Goal: Transaction & Acquisition: Purchase product/service

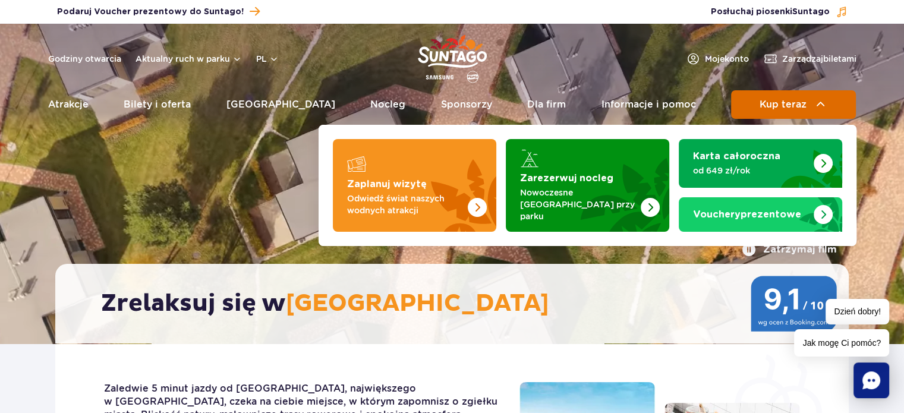
click at [772, 106] on span "Kup teraz" at bounding box center [782, 104] width 47 height 11
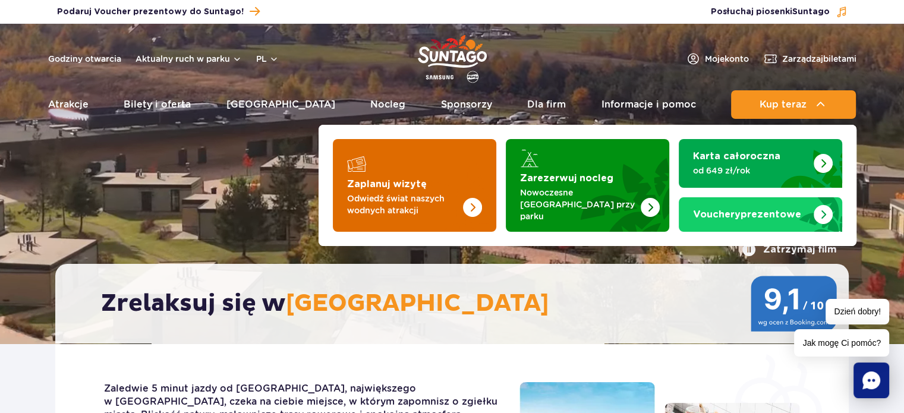
click at [452, 172] on img "Zaplanuj wizytę" at bounding box center [449, 185] width 94 height 93
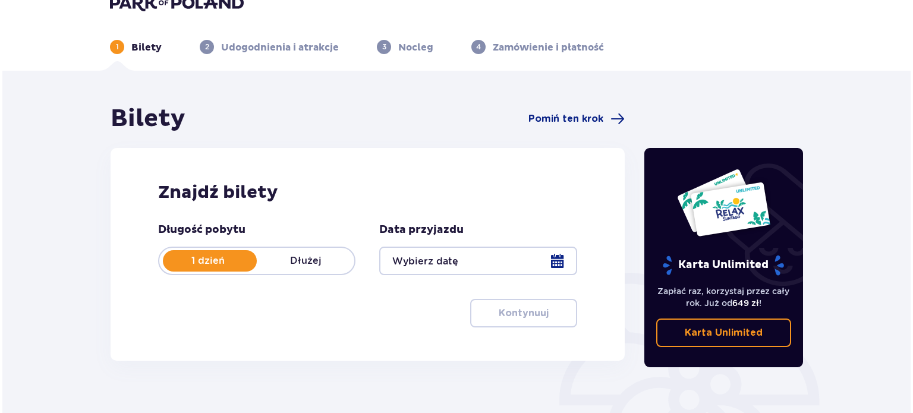
scroll to position [59, 0]
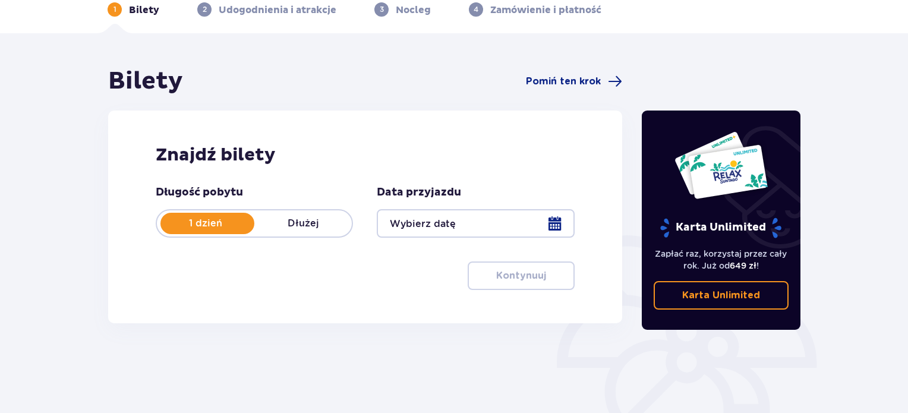
click at [549, 221] on div at bounding box center [475, 223] width 197 height 29
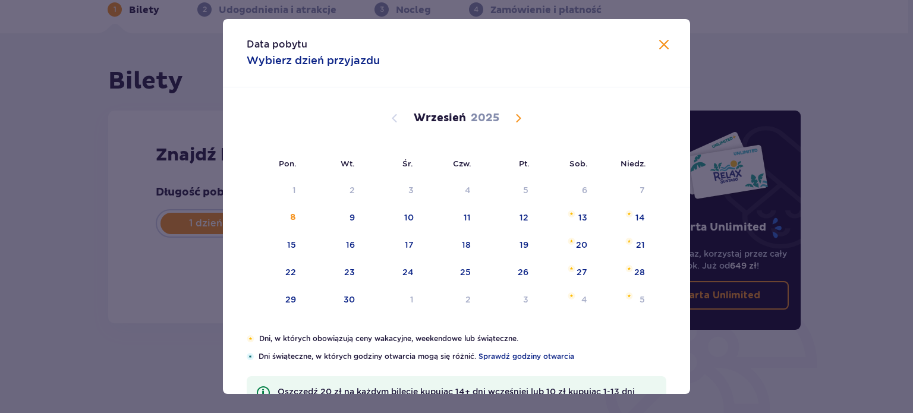
click at [513, 115] on span "Calendar" at bounding box center [518, 118] width 14 height 14
click at [477, 187] on div "2" at bounding box center [450, 191] width 59 height 26
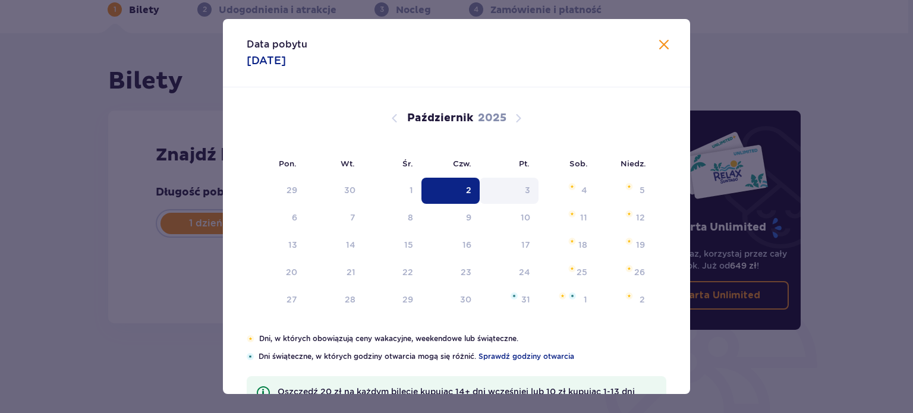
type input "02.10.25"
click at [566, 184] on div "Znajdź bilety Długość pobytu 1 dzień Dłużej Data przyjazdu 02.10.25 Data pobytu…" at bounding box center [365, 217] width 514 height 213
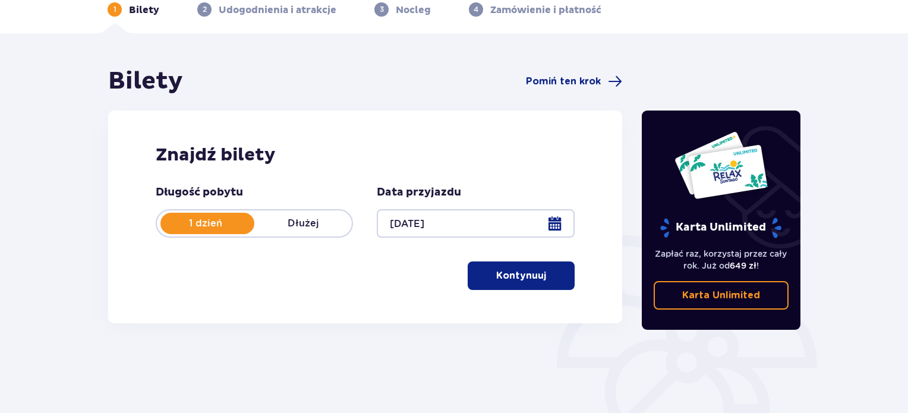
click at [310, 219] on p "Dłużej" at bounding box center [302, 223] width 97 height 13
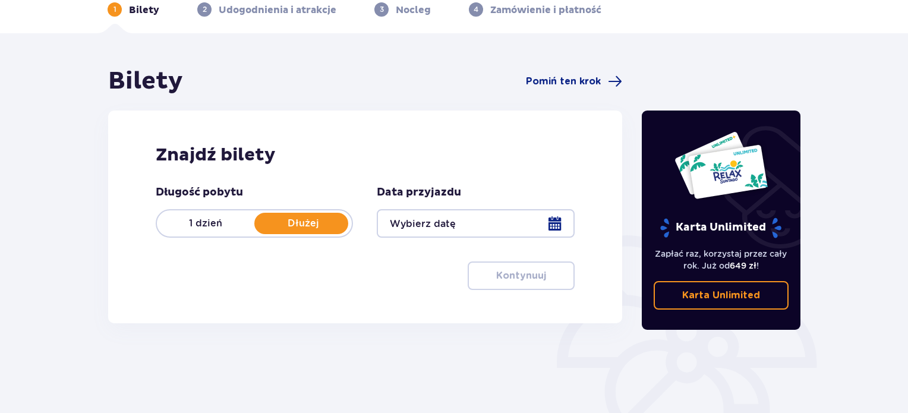
click at [554, 228] on div at bounding box center [475, 223] width 197 height 29
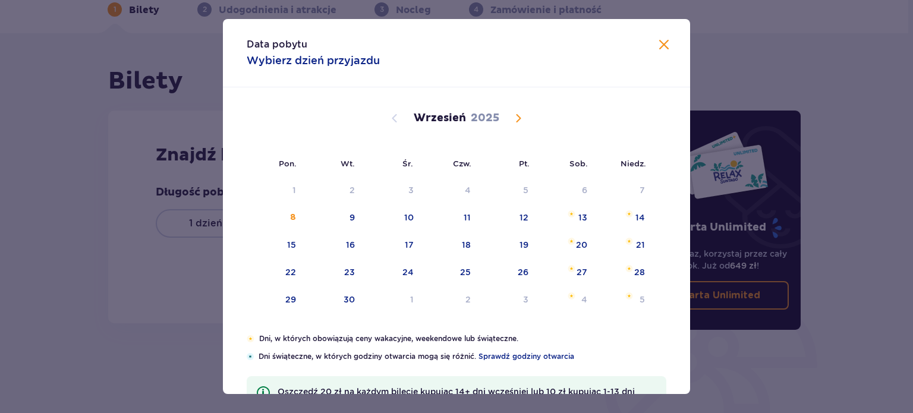
click at [520, 116] on span "Calendar" at bounding box center [518, 118] width 14 height 14
click at [584, 184] on div "4" at bounding box center [584, 190] width 6 height 12
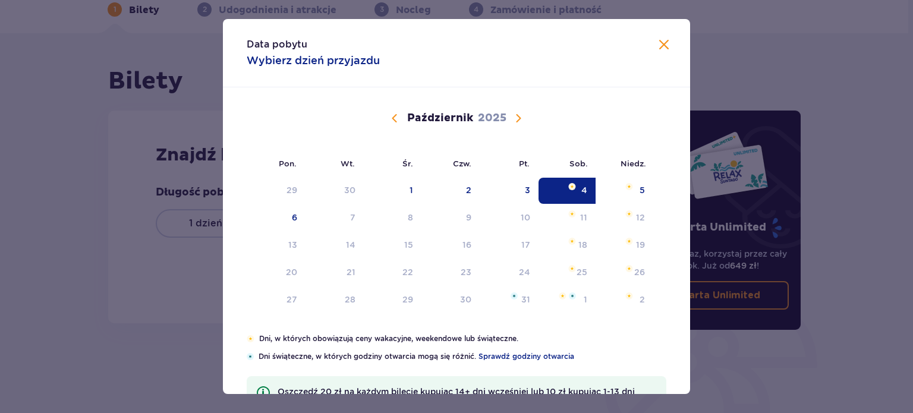
click at [175, 228] on div "Data pobytu Wybierz dzień przyjazdu Pon. Wt. Śr. Czw. Pt. Sob. Niedz. Wrzesień …" at bounding box center [456, 206] width 913 height 413
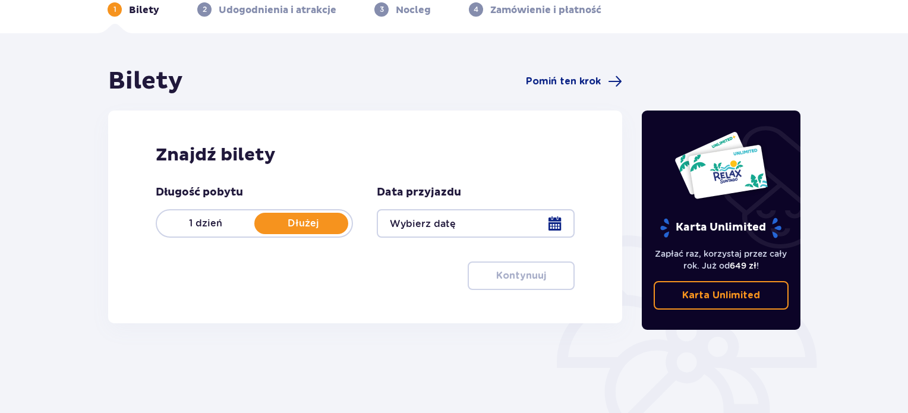
click at [566, 220] on div at bounding box center [475, 223] width 197 height 29
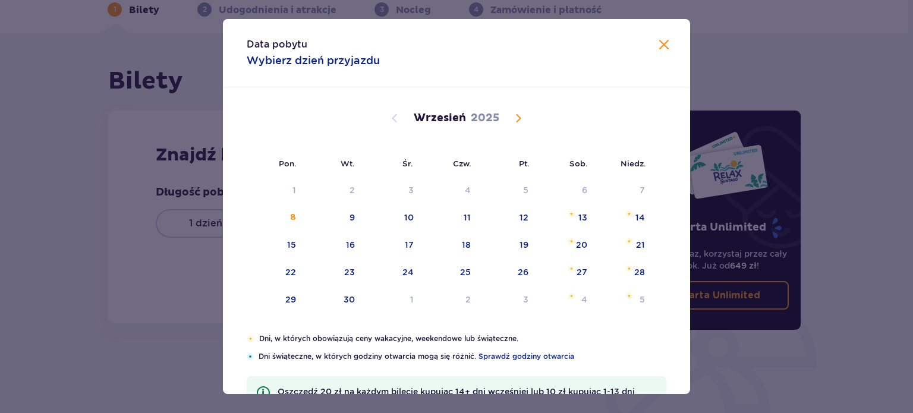
click at [214, 171] on div "Data pobytu Wybierz dzień przyjazdu Pon. Wt. Śr. Czw. Pt. Sob. Niedz. Sierpień …" at bounding box center [456, 206] width 913 height 413
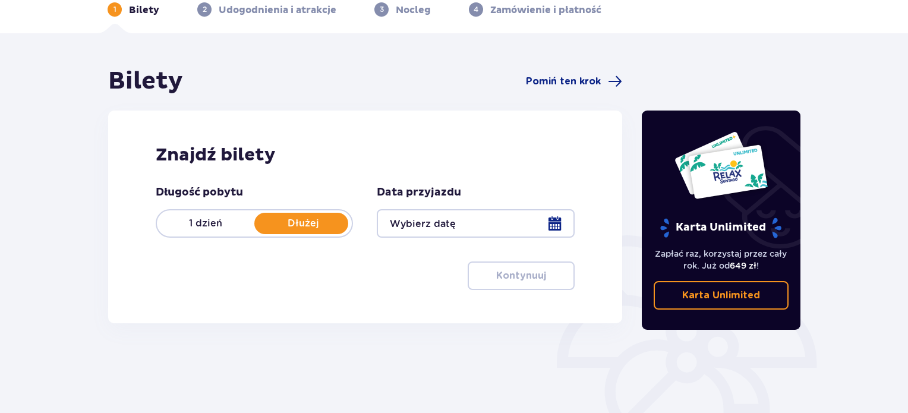
click at [545, 222] on div at bounding box center [475, 223] width 197 height 29
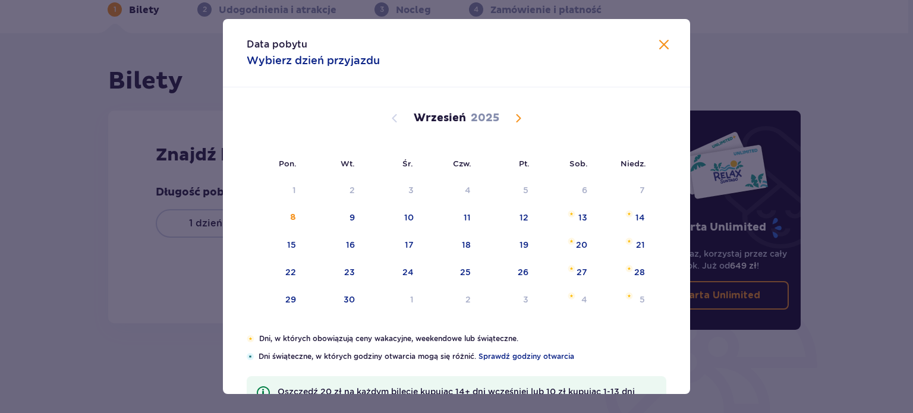
click at [515, 121] on span "Calendar" at bounding box center [518, 118] width 14 height 14
click at [473, 192] on div "2" at bounding box center [450, 191] width 59 height 26
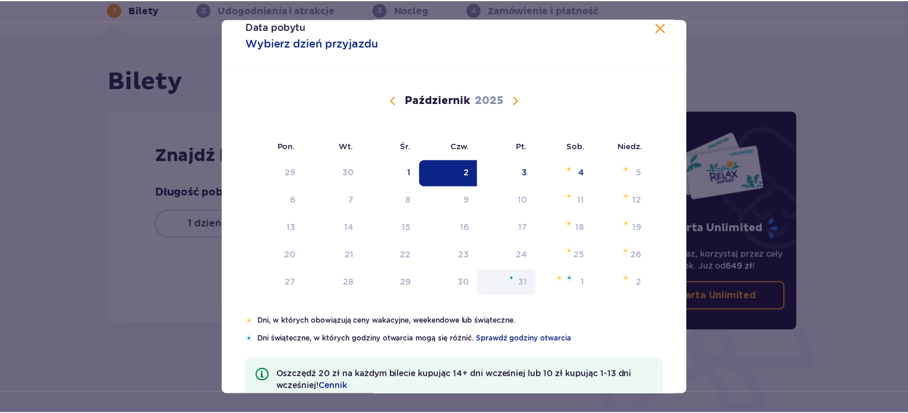
scroll to position [48, 0]
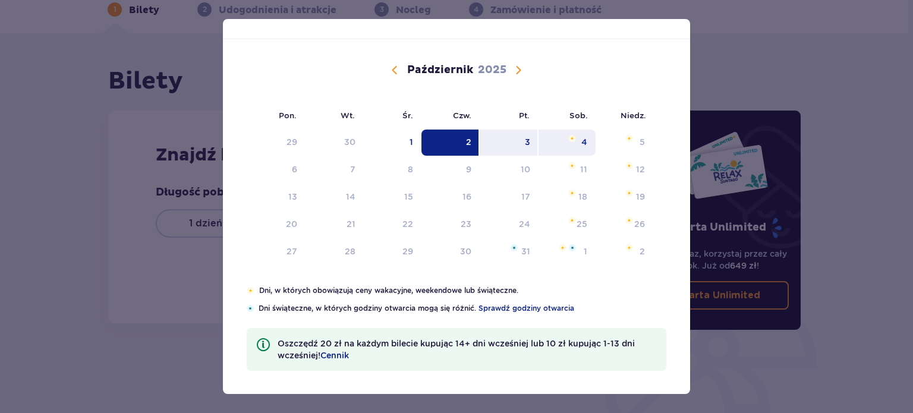
click at [579, 140] on div "4" at bounding box center [567, 143] width 58 height 26
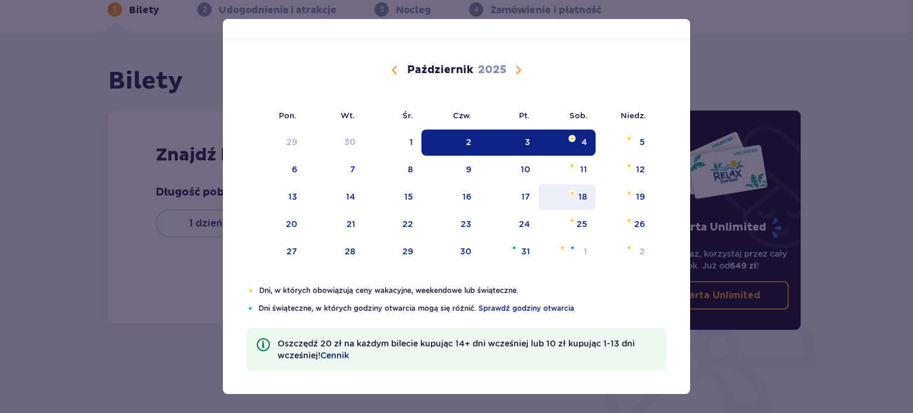
type input "02.10.25 - 04.10.25"
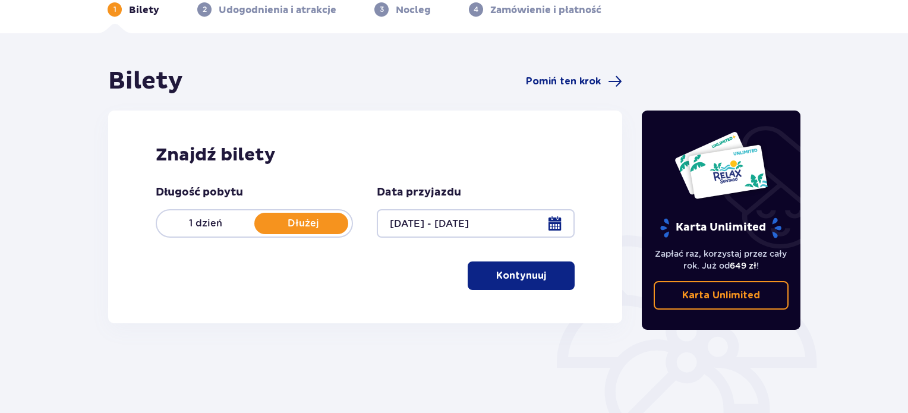
click at [526, 269] on p "Kontynuuj" at bounding box center [521, 275] width 50 height 13
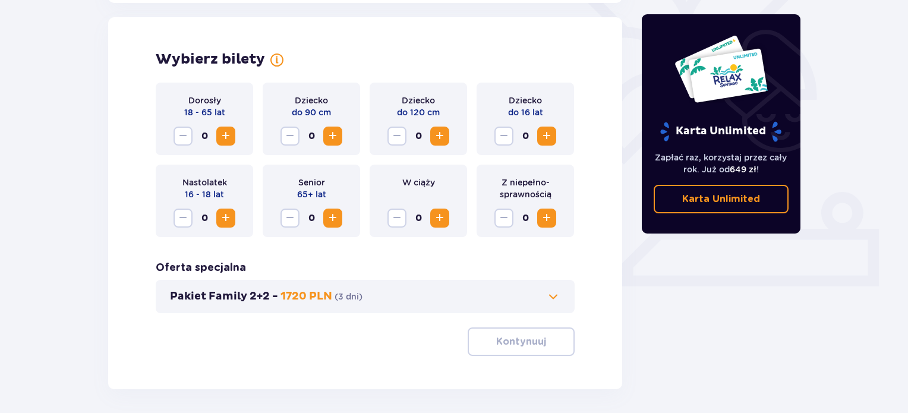
scroll to position [330, 0]
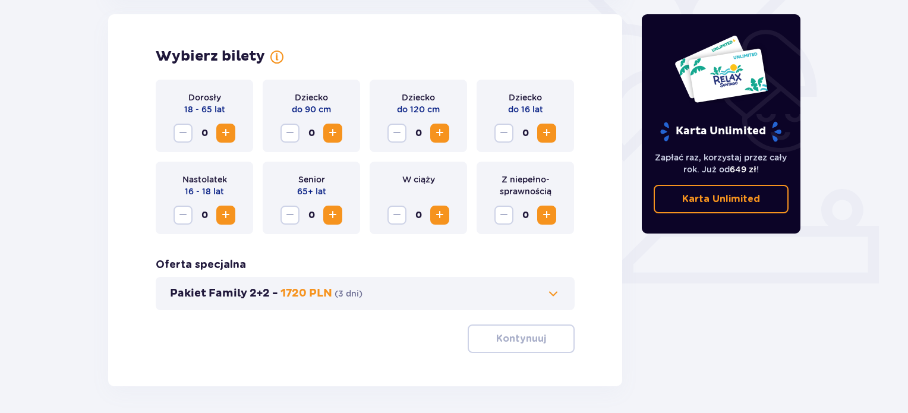
click at [223, 132] on span "Increase" at bounding box center [226, 133] width 14 height 14
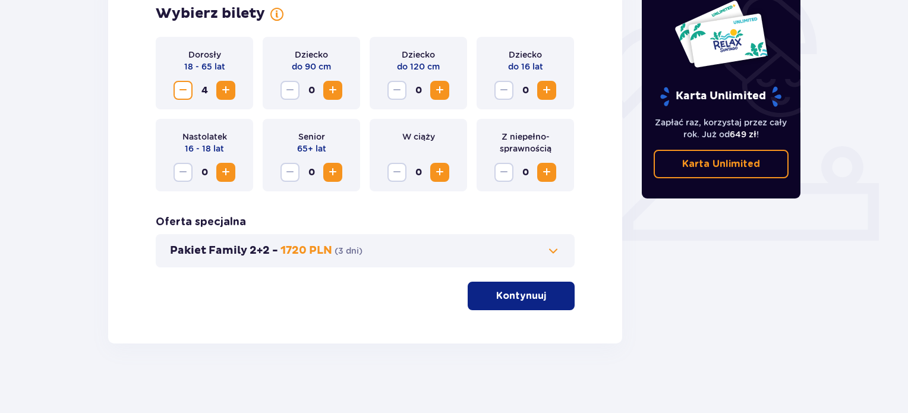
scroll to position [375, 0]
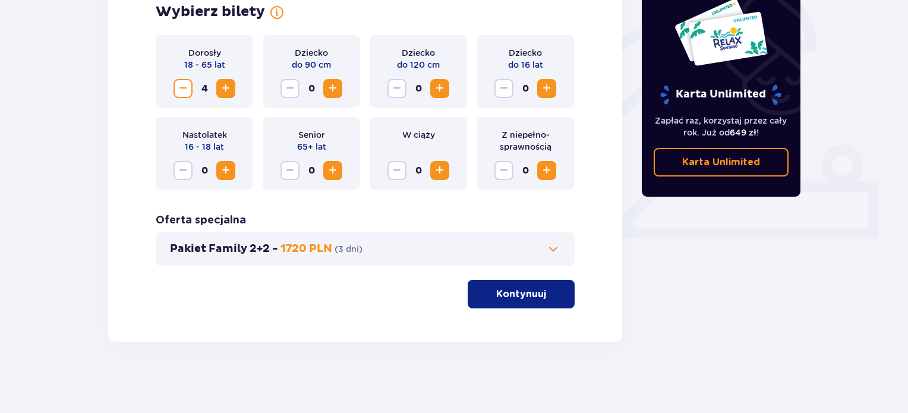
click at [532, 304] on button "Kontynuuj" at bounding box center [521, 294] width 107 height 29
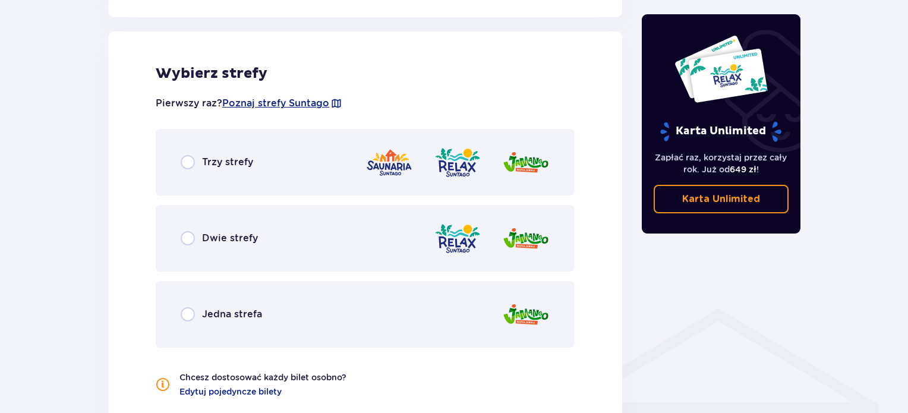
scroll to position [660, 0]
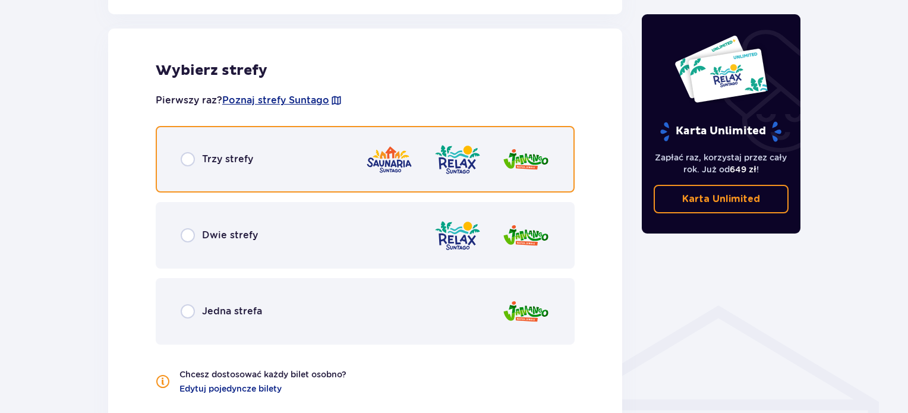
click at [188, 165] on input "radio" at bounding box center [188, 159] width 14 height 14
radio input "true"
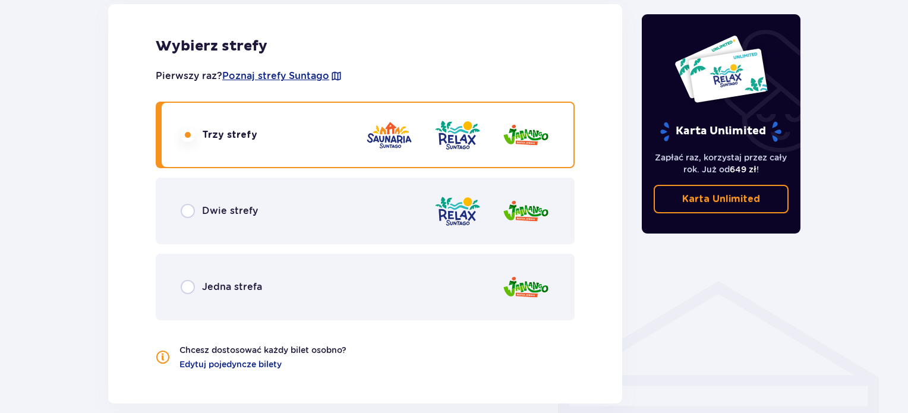
scroll to position [657, 0]
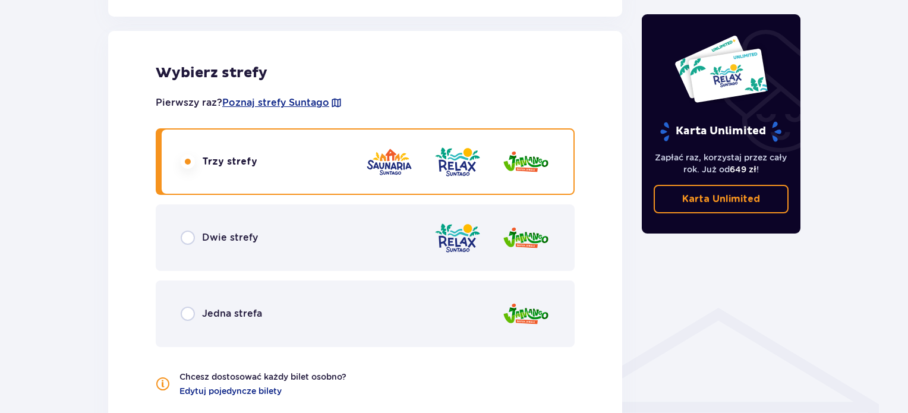
click at [187, 166] on input "radio" at bounding box center [188, 161] width 14 height 14
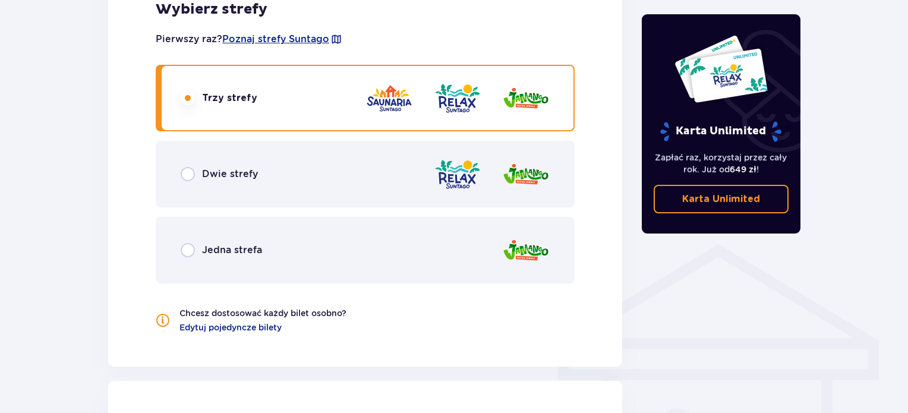
scroll to position [717, 0]
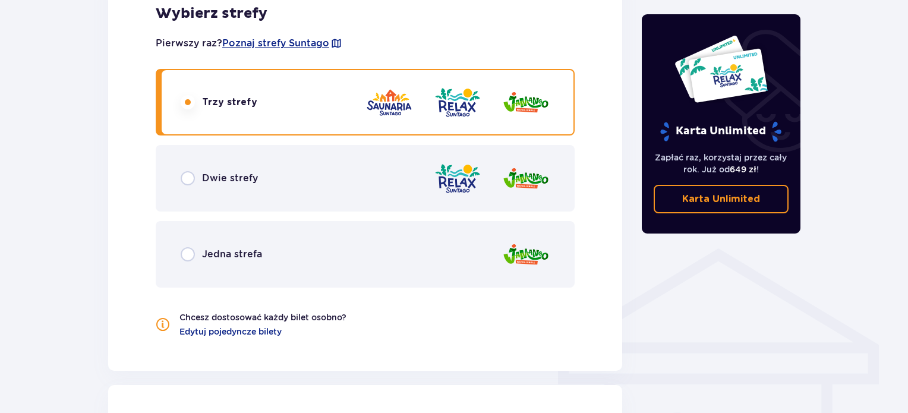
click at [188, 98] on input "radio" at bounding box center [188, 102] width 14 height 14
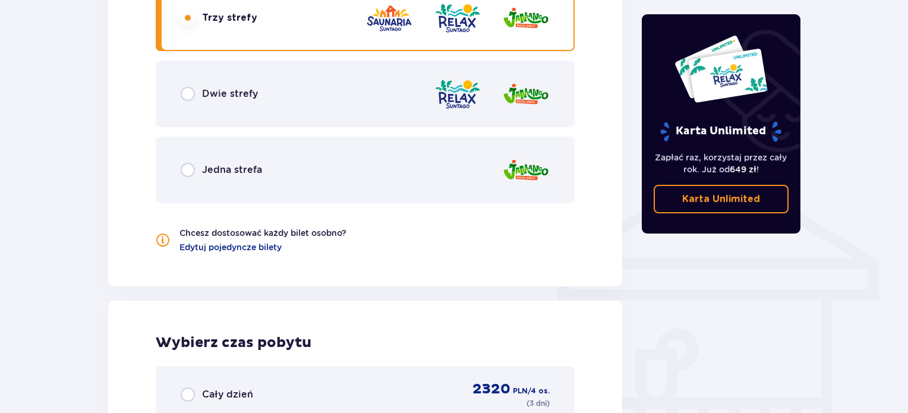
scroll to position [776, 0]
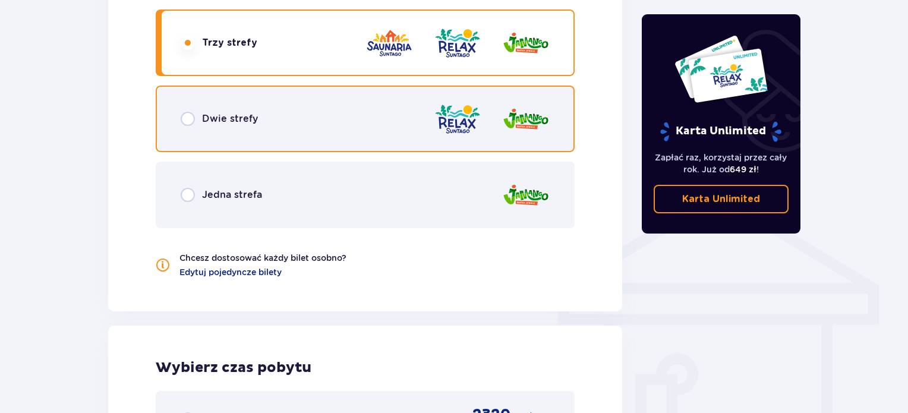
click at [190, 116] on input "radio" at bounding box center [188, 119] width 14 height 14
radio input "true"
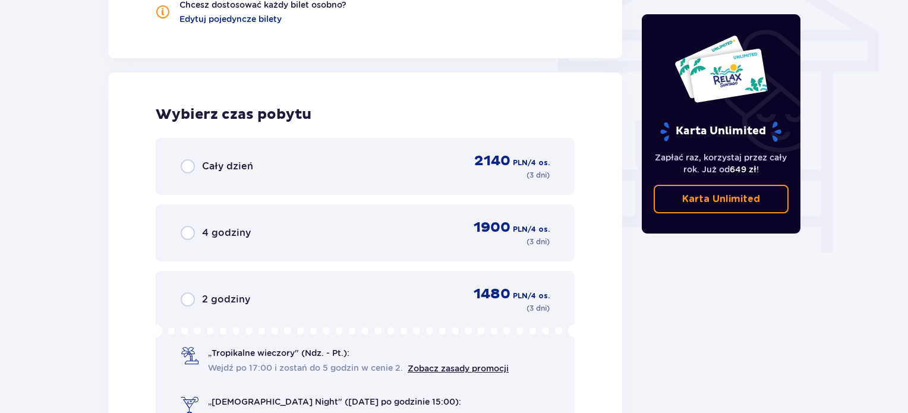
scroll to position [1030, 0]
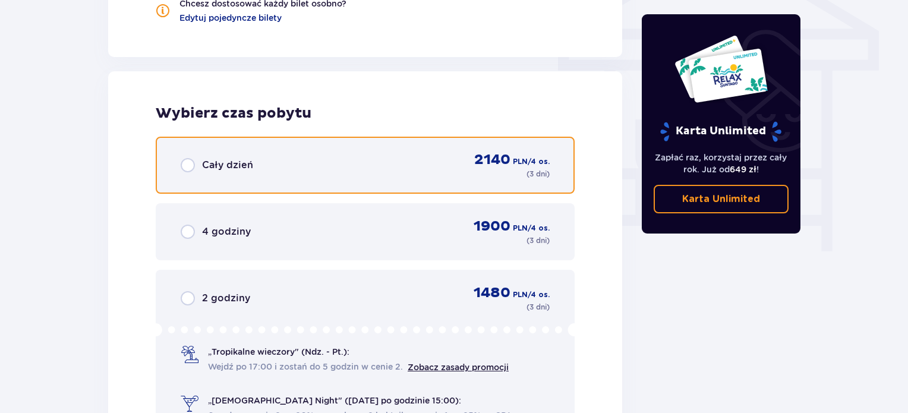
click at [188, 163] on input "radio" at bounding box center [188, 165] width 14 height 14
radio input "true"
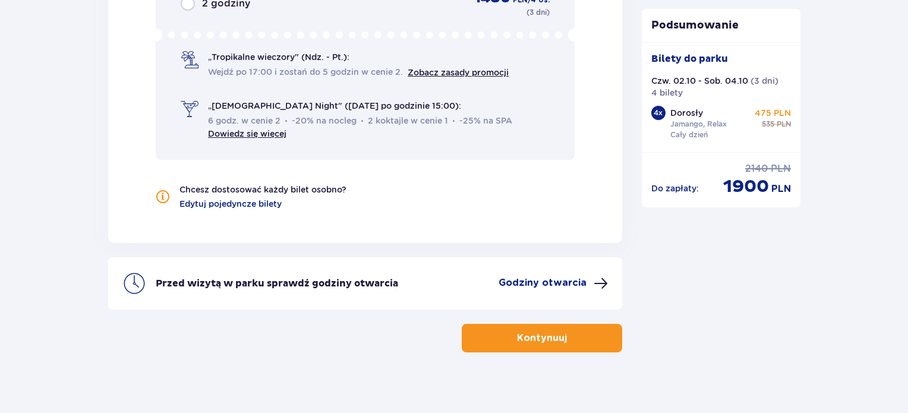
scroll to position [1334, 0]
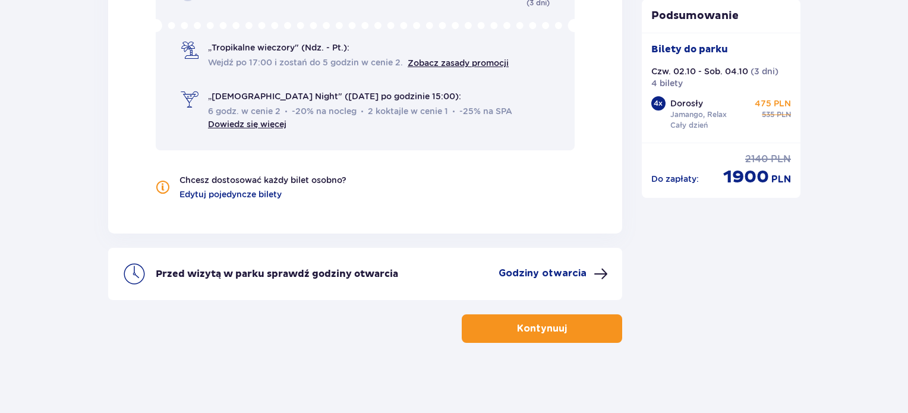
click at [549, 327] on p "Kontynuuj" at bounding box center [542, 328] width 50 height 13
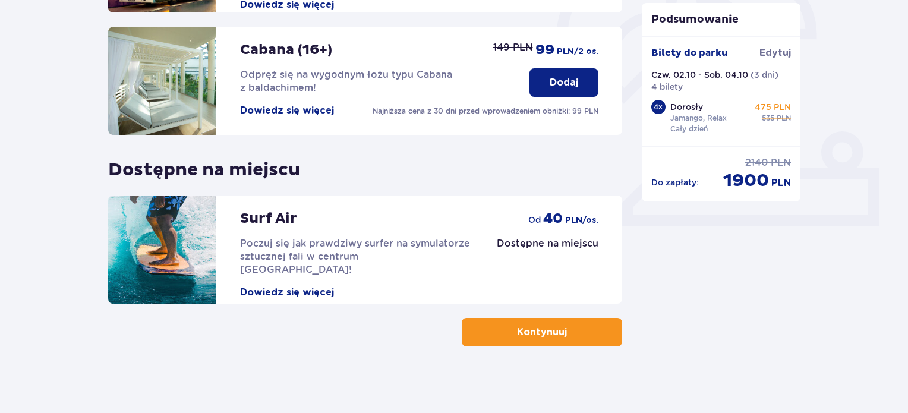
scroll to position [392, 0]
